Goal: Task Accomplishment & Management: Use online tool/utility

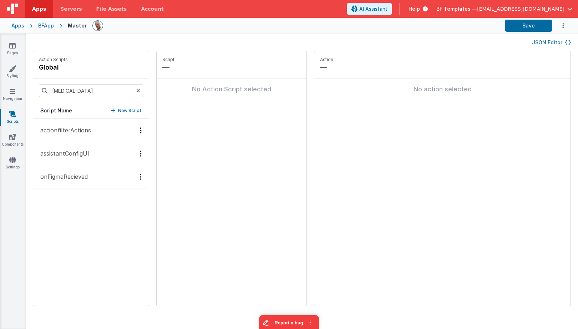
click at [90, 178] on button "onFigmaRecieved" at bounding box center [91, 176] width 116 height 23
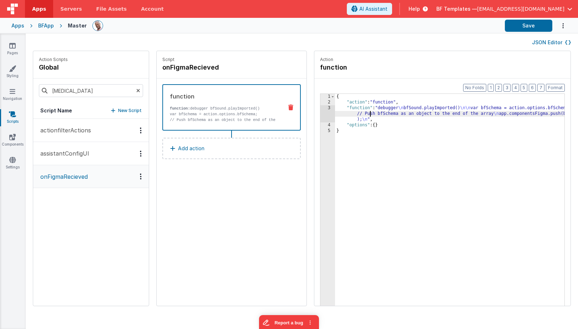
click at [350, 112] on div "{ "action" : "function" , "function" : "debugger \n bfSound.playImported() \n\n…" at bounding box center [460, 217] width 251 height 246
click at [335, 115] on div "{ "action" : "function" , "function" : "debugger \n bfSound.playImported() \n\n…" at bounding box center [460, 217] width 251 height 246
click at [335, 111] on div "{ "action" : "function" , "function" : "debugger \n bfSound.playImported() \n\n…" at bounding box center [460, 217] width 251 height 246
click at [320, 108] on div "3" at bounding box center [327, 113] width 15 height 17
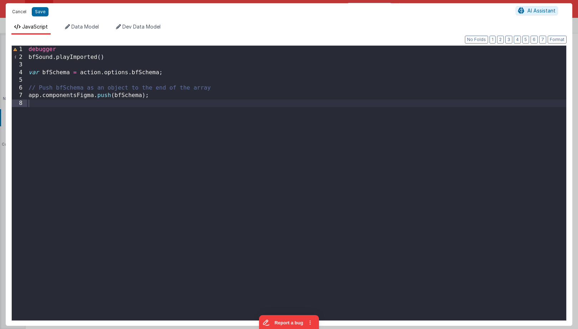
drag, startPoint x: 20, startPoint y: 10, endPoint x: 44, endPoint y: 18, distance: 25.1
click at [20, 10] on button "Cancel" at bounding box center [19, 12] width 21 height 10
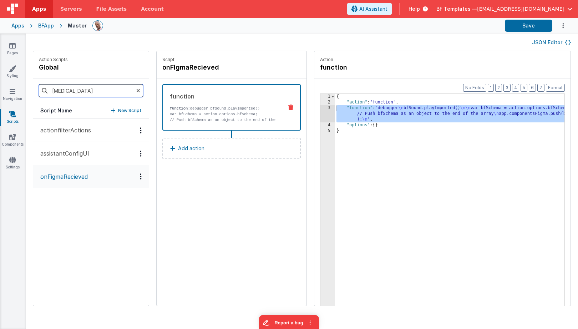
drag, startPoint x: 89, startPoint y: 92, endPoint x: 38, endPoint y: 84, distance: 51.0
click at [39, 84] on div "onfi" at bounding box center [91, 91] width 116 height 24
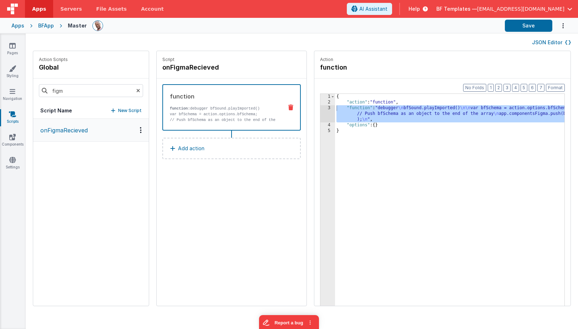
click at [60, 135] on button "onFigmaRecieved" at bounding box center [91, 130] width 116 height 23
click at [179, 119] on p "// Push bfSchema as an object to the end of the array app.componentsFigma.push(…" at bounding box center [223, 122] width 107 height 11
click at [337, 115] on div "{ "action" : "function" , "function" : "debugger \n bfSound.playImported() \n\n…" at bounding box center [460, 217] width 251 height 246
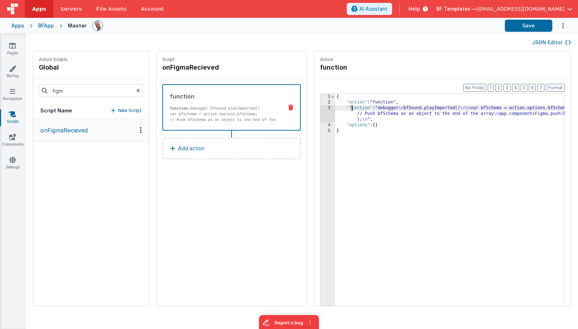
click at [335, 110] on div "{ "action" : "function" , "function" : "debugger \n bfSound.playImported() \n\n…" at bounding box center [460, 217] width 251 height 246
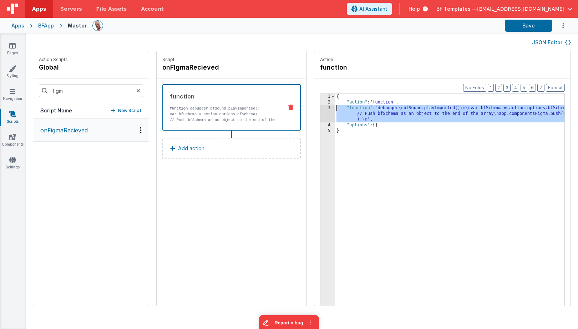
click at [320, 107] on div "3" at bounding box center [327, 113] width 15 height 17
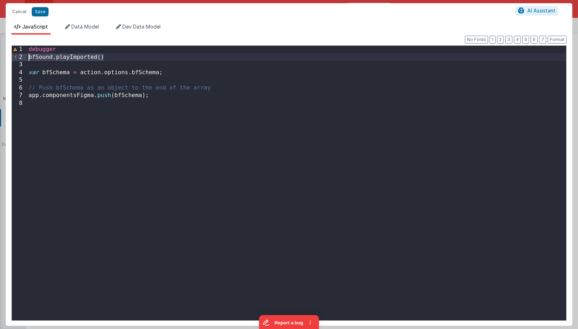
drag, startPoint x: 133, startPoint y: 56, endPoint x: 22, endPoint y: 56, distance: 110.6
click at [22, 56] on div "1 2 3 4 5 6 7 8 debugger bfSound . playImported ( ) var bfSchema = action . opt…" at bounding box center [288, 183] width 555 height 276
click at [16, 15] on button "Cancel" at bounding box center [19, 12] width 21 height 10
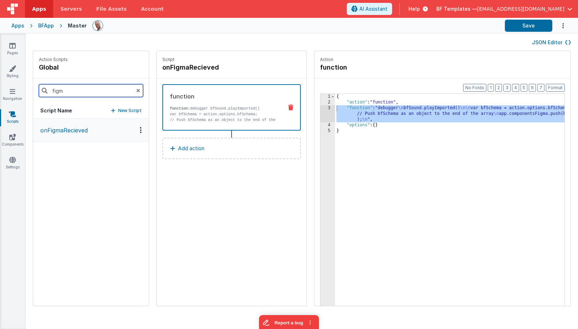
drag, startPoint x: 83, startPoint y: 89, endPoint x: 0, endPoint y: 86, distance: 83.2
click at [0, 86] on html "Apps Servers File Assets Account Some FUTURE Slot AI Assistant Help BF Template…" at bounding box center [289, 164] width 578 height 329
type input "onapp"
click at [47, 138] on button "onAppLoad" at bounding box center [91, 130] width 116 height 23
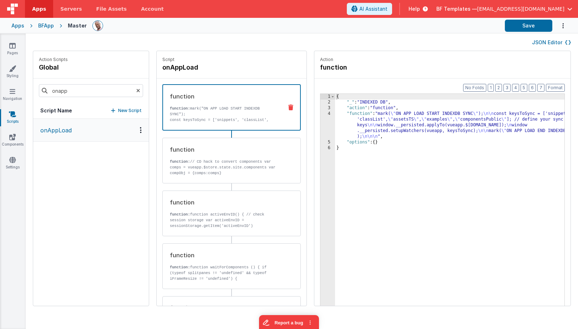
click at [360, 130] on div "{ "_" : "INDEXED DB" , "action" : "function" , "function" : "mark( \" ON APP LO…" at bounding box center [460, 217] width 251 height 246
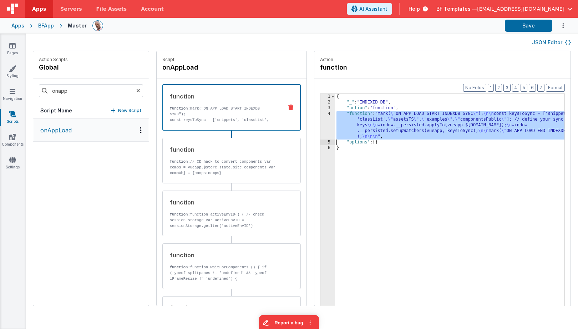
click at [320, 118] on div "4" at bounding box center [327, 125] width 15 height 29
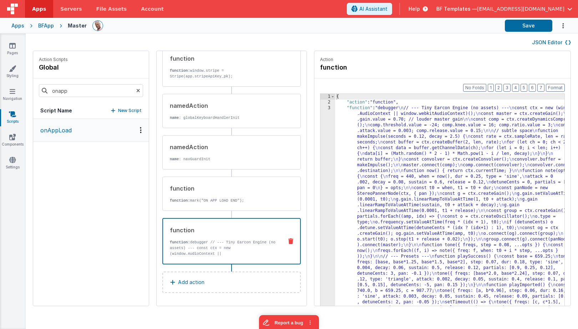
click at [232, 246] on p "function: debugger // --- Tiny Earcon Engine (no assets) --- const ctx = new (w…" at bounding box center [223, 256] width 107 height 34
click at [354, 165] on div "{ "action" : "function" , "function" : "debugger \n // --- Tiny Earcon Engine (…" at bounding box center [460, 334] width 251 height 480
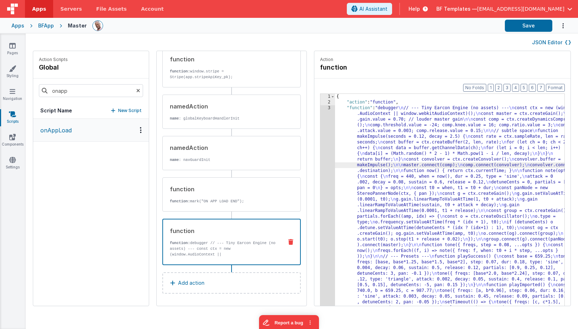
click at [320, 145] on div "3" at bounding box center [327, 225] width 15 height 240
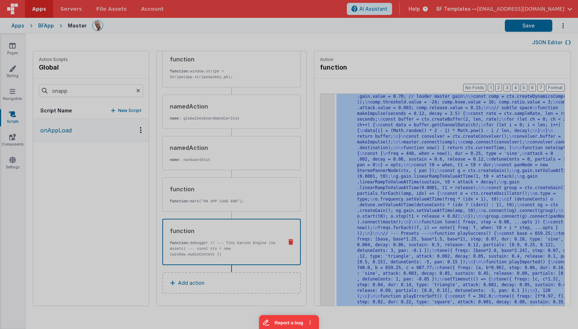
scroll to position [23, 0]
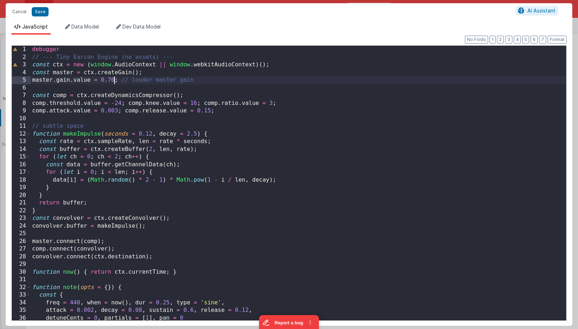
click at [113, 80] on div "debugger // --- Tiny Earcon Engine (no assets) --- const ctx = new ( window . A…" at bounding box center [299, 191] width 536 height 290
click at [309, 88] on div "debugger // --- Tiny Earcon Engine (no assets) --- const ctx = new ( window . A…" at bounding box center [299, 191] width 536 height 290
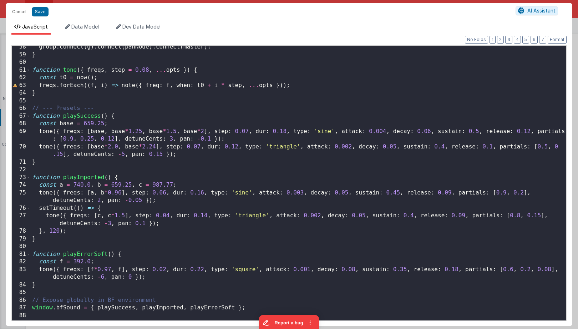
scroll to position [440, 0]
click at [41, 14] on button "Save" at bounding box center [40, 11] width 17 height 9
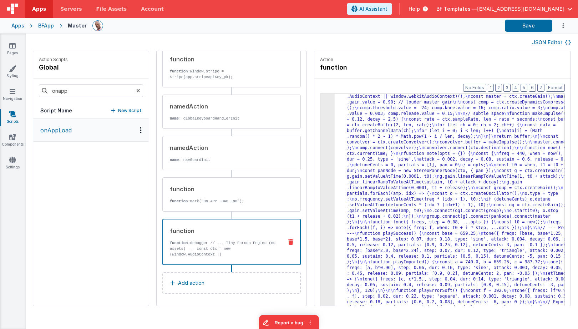
scroll to position [17, 0]
click at [400, 125] on div ""function" : "debugger \n // --- Tiny Earcon Engine (no assets) --- \n const ct…" at bounding box center [460, 322] width 251 height 468
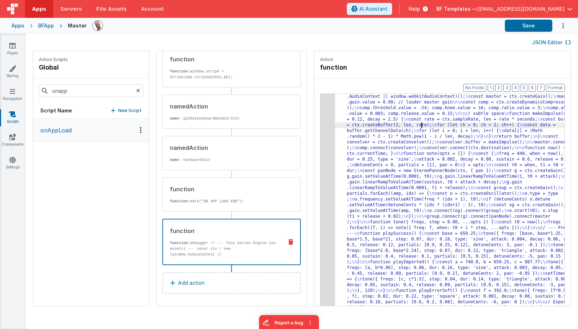
click at [335, 108] on div ""function" : "debugger \n // --- Tiny Earcon Engine (no assets) --- \n const ct…" at bounding box center [460, 322] width 251 height 468
click at [320, 102] on div "3" at bounding box center [327, 202] width 15 height 228
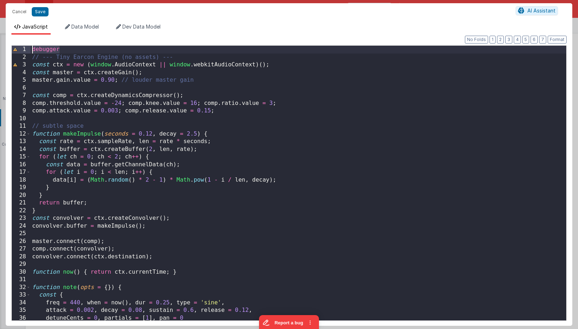
drag, startPoint x: 90, startPoint y: 49, endPoint x: 5, endPoint y: 41, distance: 85.3
click at [5, 41] on div "Cancel Save AI Assistant JavaScript Data Model Dev Data Model Format 7 6 5 4 3 …" at bounding box center [289, 164] width 578 height 329
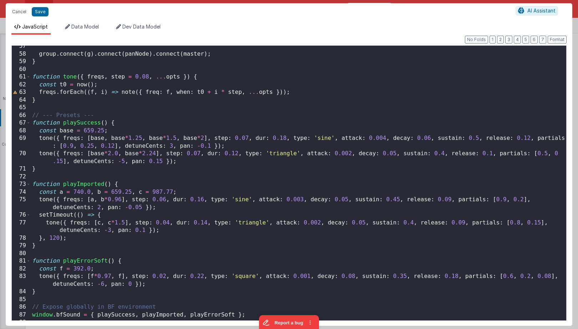
scroll to position [454, 0]
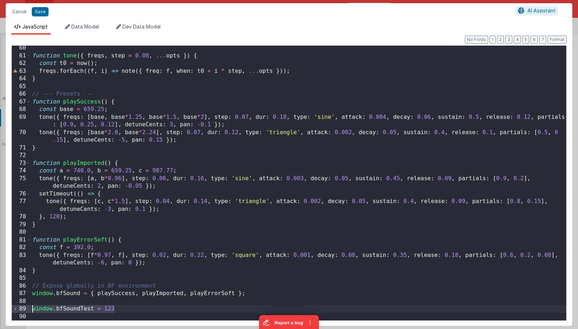
drag, startPoint x: 85, startPoint y: 307, endPoint x: 19, endPoint y: 306, distance: 66.7
click at [19, 306] on div "60 61 62 63 64 65 66 67 68 69 70 71 72 73 74 75 76 77 78 79 80 81 82 83 84 85 8…" at bounding box center [288, 183] width 555 height 276
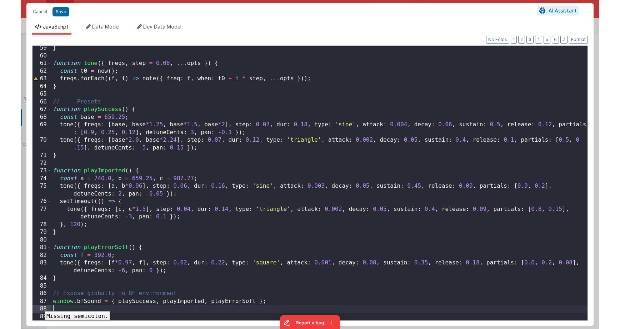
scroll to position [446, 0]
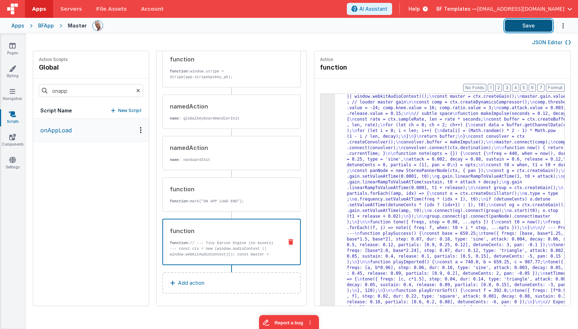
drag, startPoint x: 524, startPoint y: 26, endPoint x: 518, endPoint y: 25, distance: 5.8
click at [524, 26] on button "Save" at bounding box center [528, 26] width 47 height 12
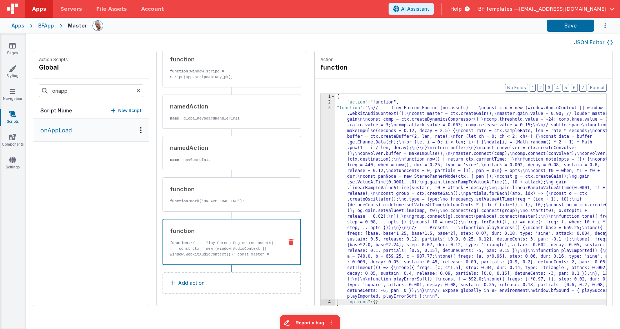
click at [314, 84] on div "Format 7 6 5 4 3 2 1 No Folds 1 2 3 4 5 { "action" : "function" , "function" : …" at bounding box center [463, 206] width 298 height 255
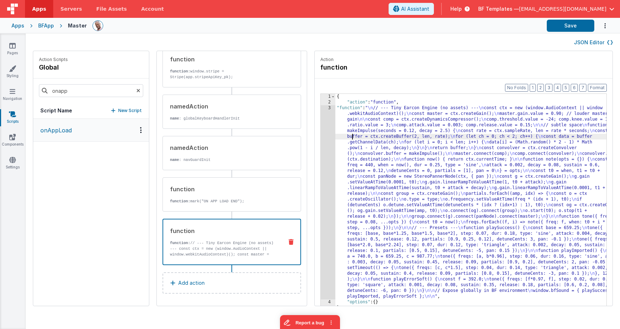
drag, startPoint x: 331, startPoint y: 136, endPoint x: 327, endPoint y: 135, distance: 3.8
click at [335, 136] on div "{ "action" : "function" , "function" : " \n // --- Tiny Earcon Engine (no asset…" at bounding box center [481, 217] width 292 height 246
click at [320, 129] on div "3" at bounding box center [327, 202] width 15 height 194
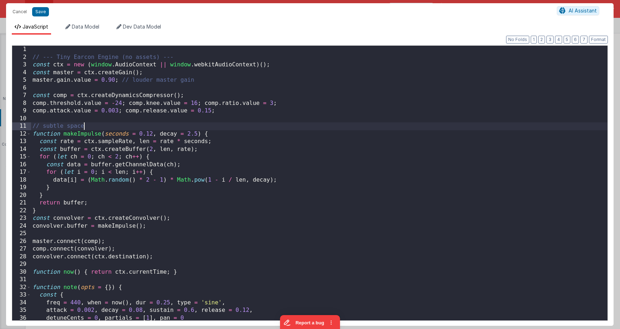
click at [307, 129] on div "// --- Tiny Earcon Engine (no assets) --- const ctx = new ( window . AudioConte…" at bounding box center [319, 191] width 576 height 290
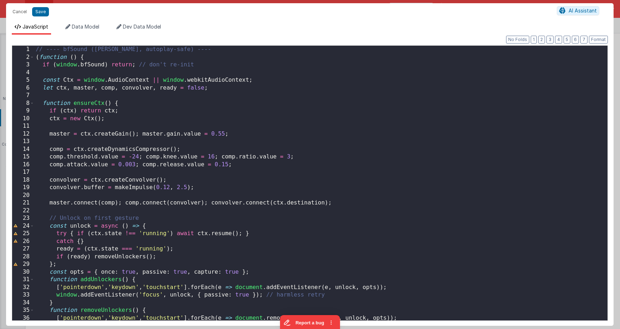
scroll to position [0, 0]
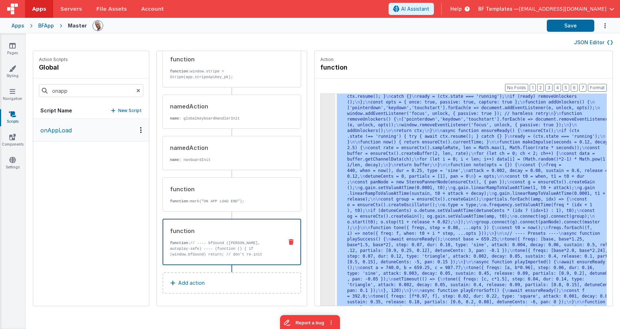
click at [320, 131] on div "3 4 5" at bounding box center [327, 305] width 15 height 514
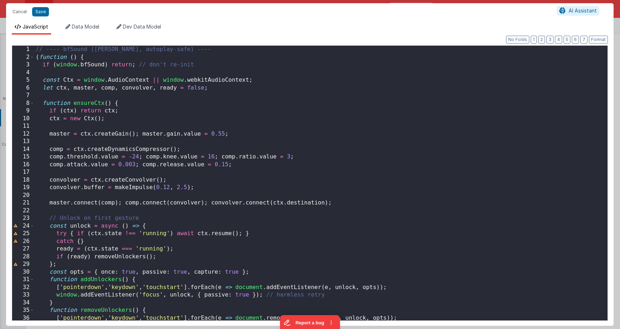
click at [222, 133] on div "// ---- bfSound (singleton, autoplay-safe) ---- ( function ( ) { if ( window . …" at bounding box center [320, 191] width 573 height 290
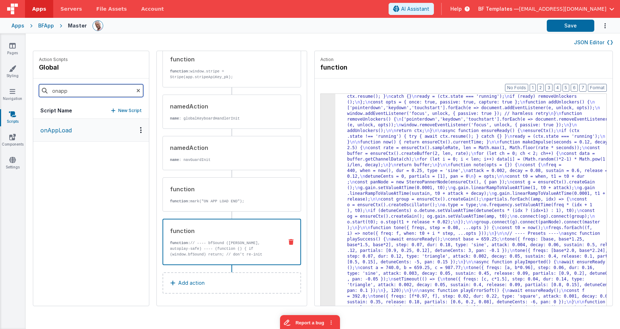
drag, startPoint x: 83, startPoint y: 91, endPoint x: -1, endPoint y: 85, distance: 84.0
click at [0, 85] on html "Apps Servers File Assets Account Some FUTURE Slot AI Assistant Help BF Template…" at bounding box center [310, 164] width 620 height 329
type input "figm"
click at [59, 135] on button "onFigmaRecieved" at bounding box center [91, 130] width 116 height 23
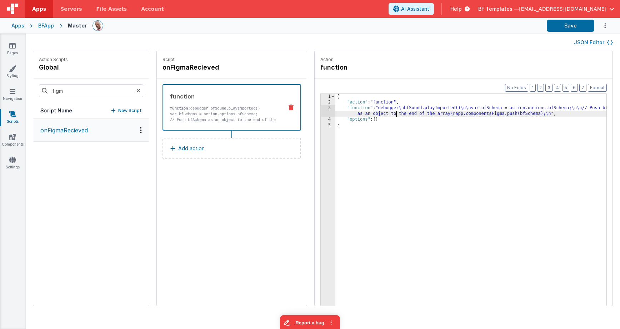
click at [374, 114] on div "{ "action" : "function" , "function" : "debugger \n bfSound.playImported() \n\n…" at bounding box center [481, 217] width 292 height 246
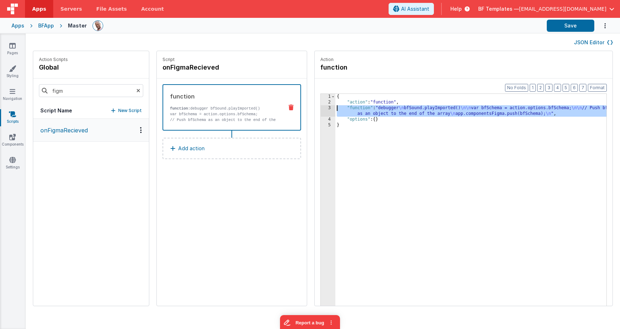
click at [320, 107] on div "3" at bounding box center [327, 110] width 15 height 11
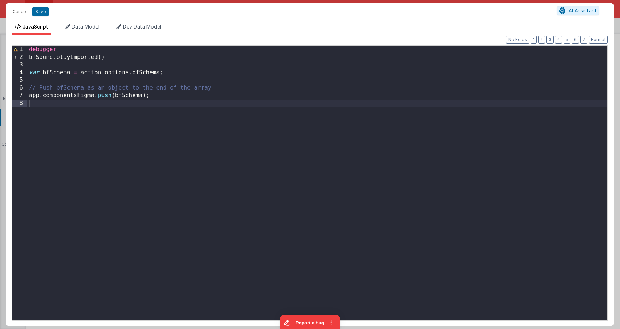
click at [307, 107] on div "debugger bfSound . playImported ( ) var bfSchema = action . options . bfSchema …" at bounding box center [317, 191] width 580 height 290
drag, startPoint x: 24, startPoint y: 11, endPoint x: 17, endPoint y: 10, distance: 7.0
click at [24, 11] on button "Cancel" at bounding box center [19, 12] width 21 height 10
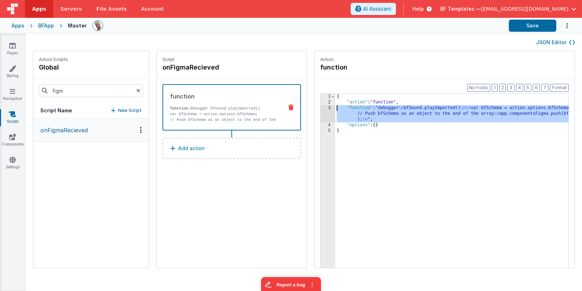
click at [335, 118] on div "{ "action" : "function" , "function" : "debugger \n bfSound.playImported() \n\n…" at bounding box center [462, 198] width 254 height 208
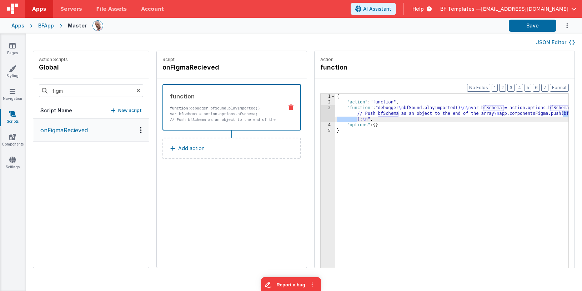
click at [320, 109] on div "3" at bounding box center [327, 113] width 15 height 17
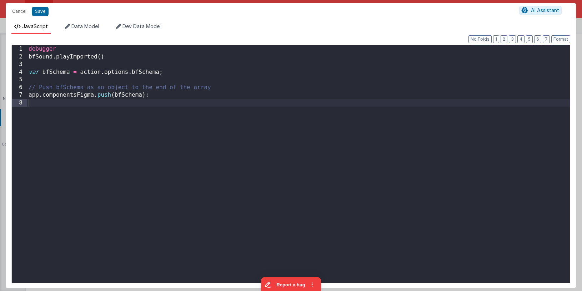
click at [307, 109] on div "Cancel Save AI Assistant JavaScript Data Model Dev Data Model Format 7 6 5 4 3 …" at bounding box center [291, 145] width 582 height 291
click at [132, 57] on div "debugger bfSound . playImported ( ) var bfSchema = action . options . bfSchema …" at bounding box center [298, 171] width 542 height 253
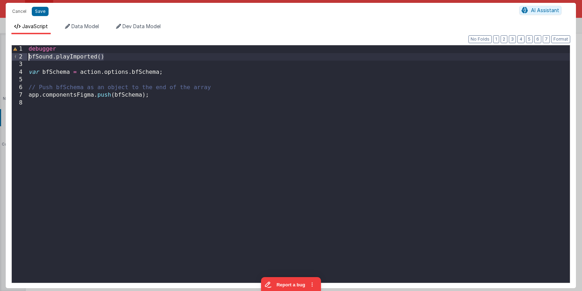
drag, startPoint x: 130, startPoint y: 57, endPoint x: 25, endPoint y: 59, distance: 104.2
click at [25, 59] on div "1 2 3 4 5 6 7 8 debugger bfSound . playImported ( ) var bfSchema = action . opt…" at bounding box center [290, 164] width 559 height 238
click at [21, 11] on button "Cancel" at bounding box center [19, 11] width 21 height 10
